Goal: Navigation & Orientation: Go to known website

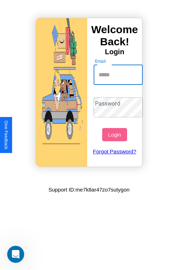
click at [119, 75] on input "Email" at bounding box center [119, 75] width 50 height 20
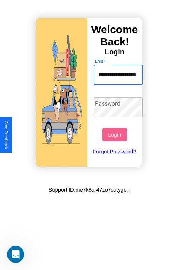
scroll to position [0, 26]
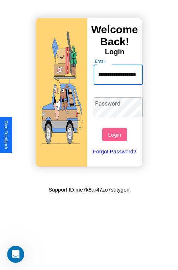
type input "**********"
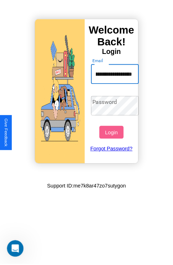
scroll to position [0, 0]
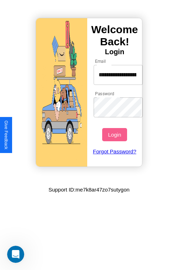
click at [116, 134] on button "Login" at bounding box center [114, 134] width 25 height 13
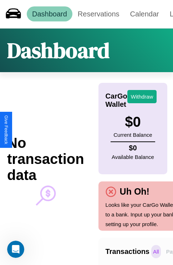
scroll to position [0, 52]
